Goal: Information Seeking & Learning: Learn about a topic

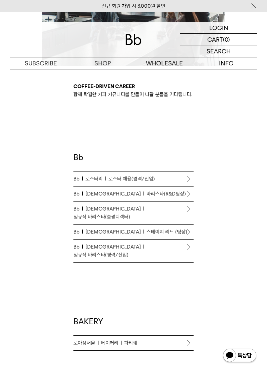
scroll to position [203, 0]
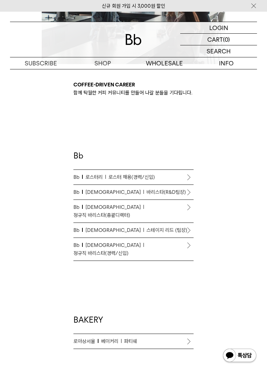
click at [147, 173] on span "로스터 채용(경력/신입)" at bounding box center [131, 177] width 46 height 8
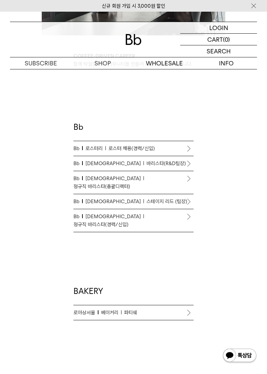
scroll to position [235, 0]
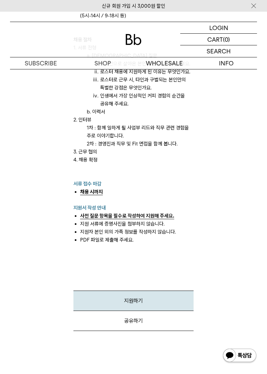
scroll to position [761, 0]
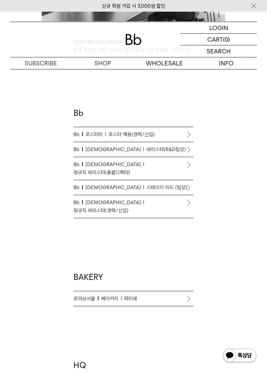
scroll to position [241, 0]
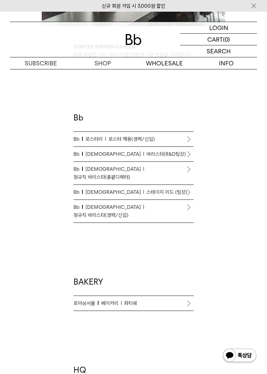
click at [186, 200] on li "Bb 바리스타 정규직 바리스타(경력/신입)" at bounding box center [133, 211] width 120 height 23
click at [128, 211] on span "정규직 바리스타(경력/신입)" at bounding box center [100, 215] width 55 height 8
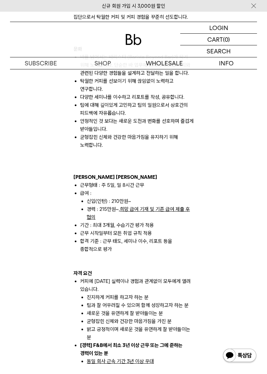
scroll to position [349, 0]
